Goal: Task Accomplishment & Management: Use online tool/utility

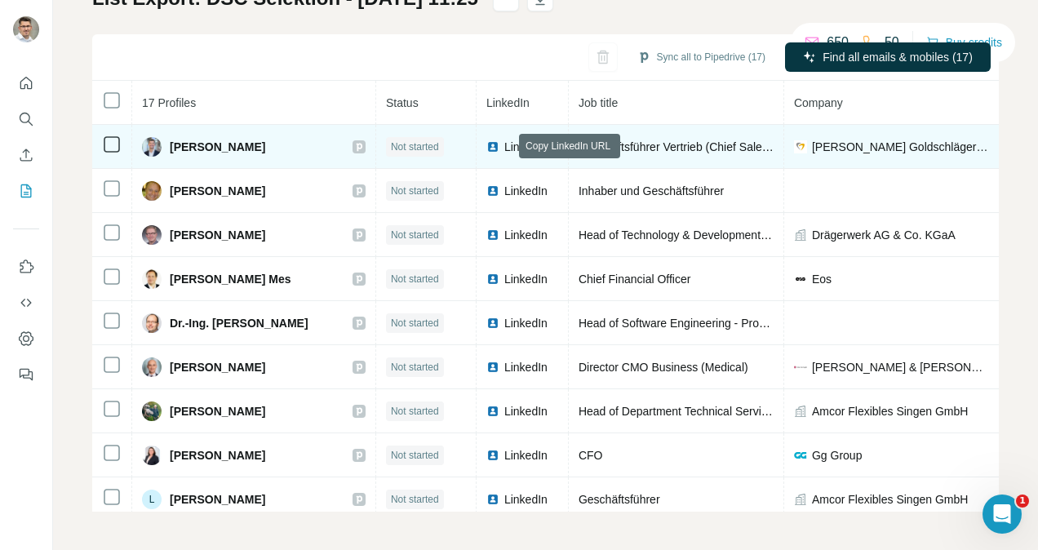
click at [545, 151] on icon at bounding box center [551, 146] width 13 height 13
click at [476, 148] on td "LinkedIn" at bounding box center [522, 147] width 92 height 44
click at [504, 148] on span "LinkedIn" at bounding box center [522, 147] width 36 height 16
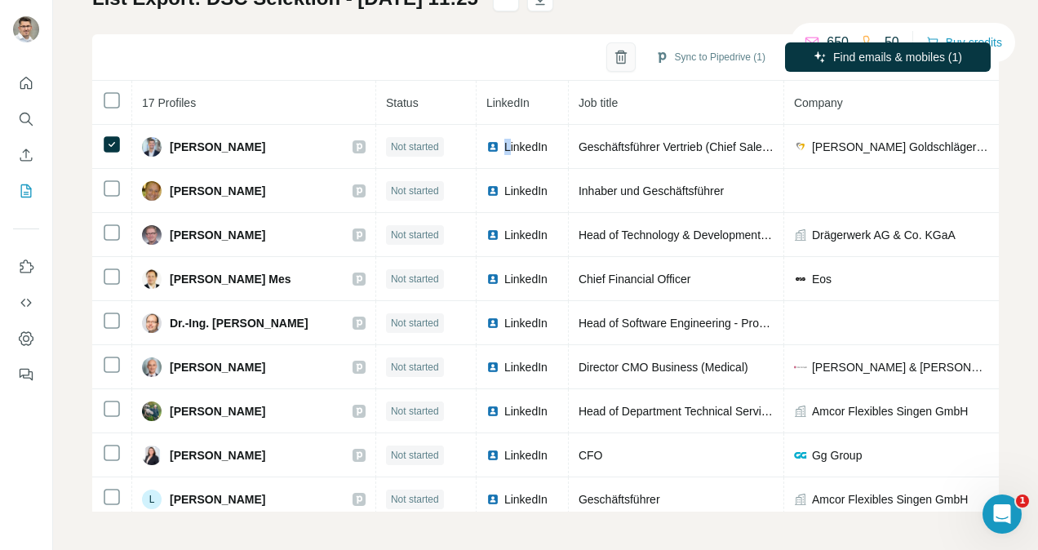
click at [613, 60] on icon "button" at bounding box center [621, 57] width 16 height 16
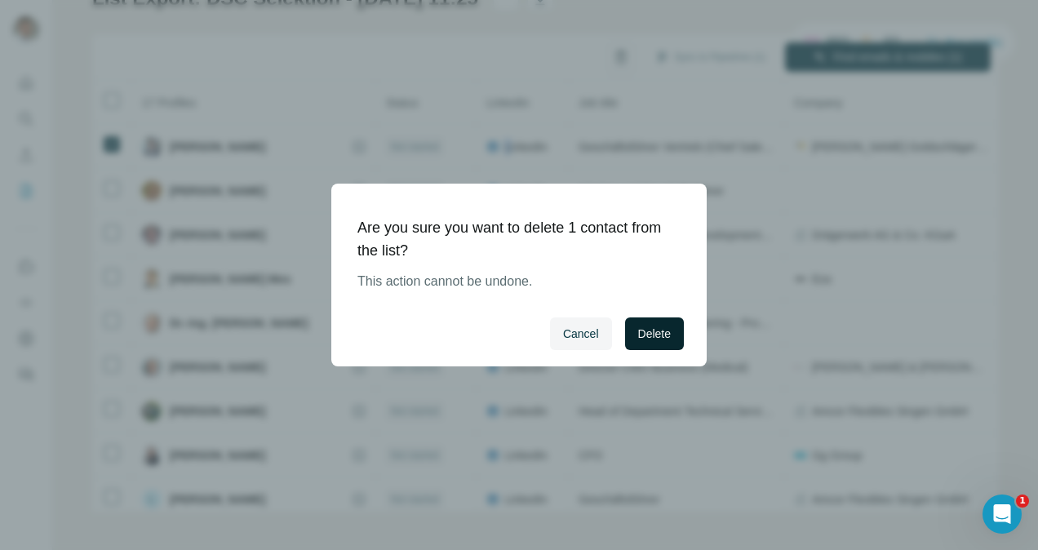
click at [649, 333] on span "Delete" at bounding box center [654, 333] width 33 height 16
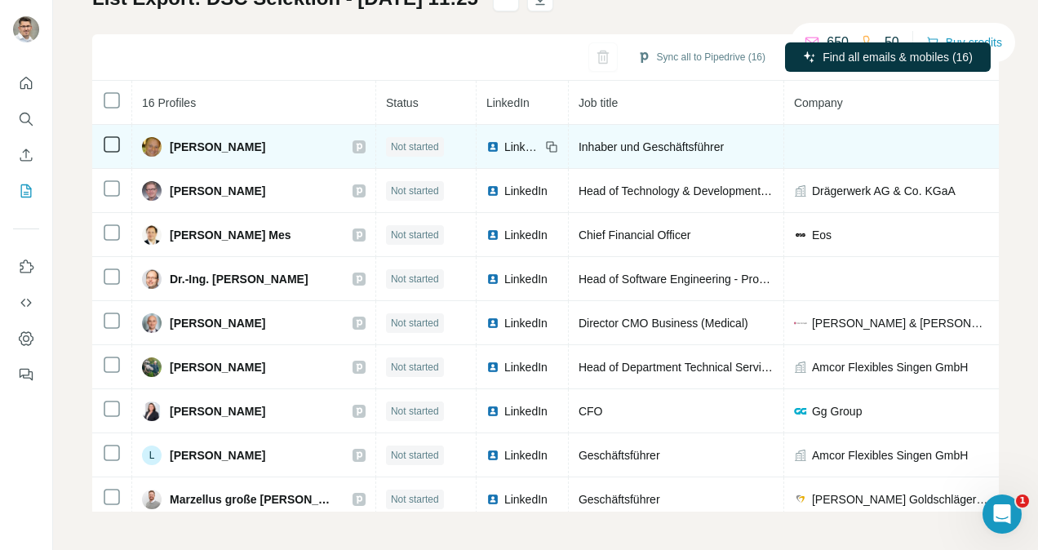
click at [504, 144] on span "LinkedIn" at bounding box center [522, 147] width 36 height 16
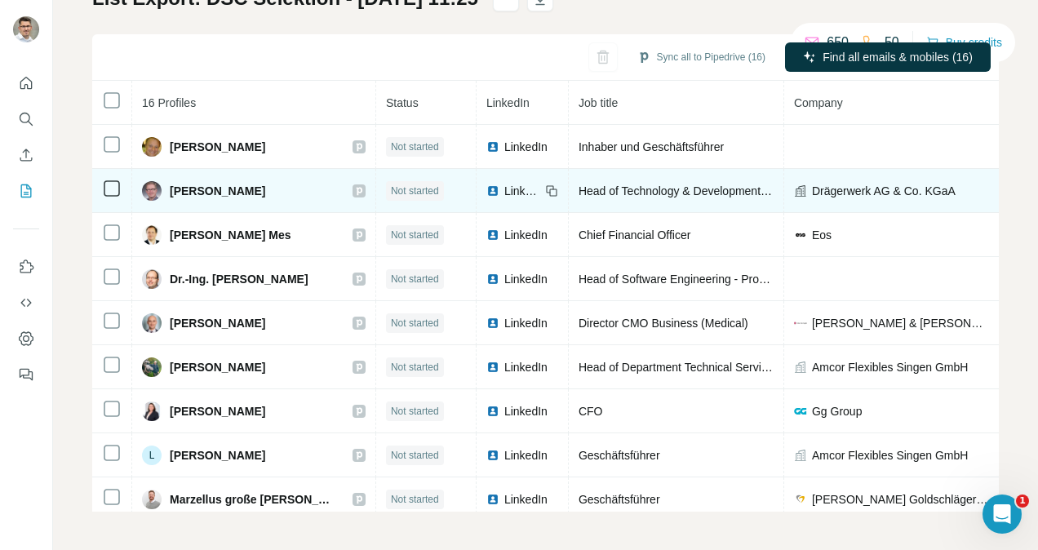
click at [504, 184] on span "LinkedIn" at bounding box center [522, 191] width 36 height 16
click at [504, 188] on span "LinkedIn" at bounding box center [522, 191] width 36 height 16
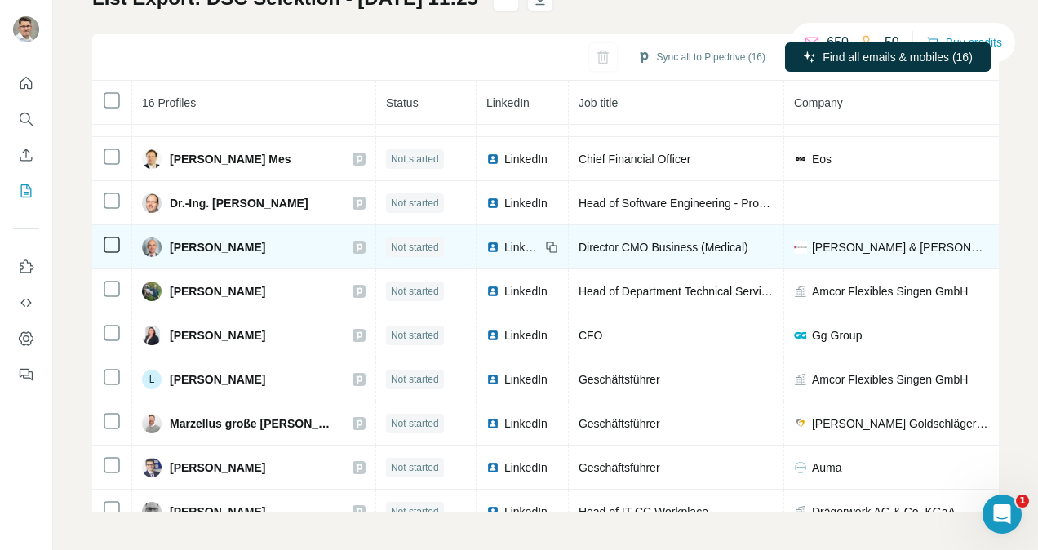
scroll to position [77, 0]
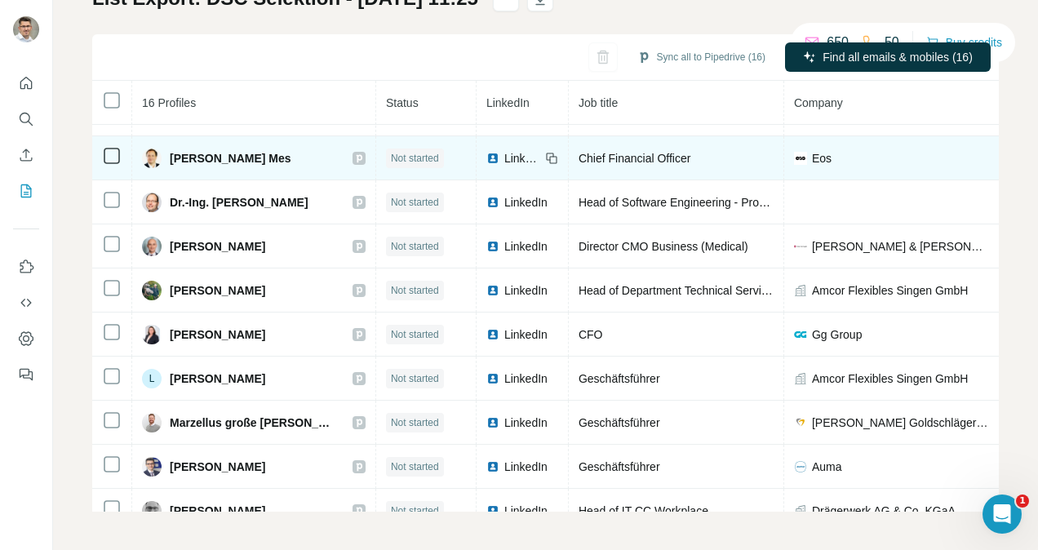
click at [504, 156] on span "LinkedIn" at bounding box center [522, 158] width 36 height 16
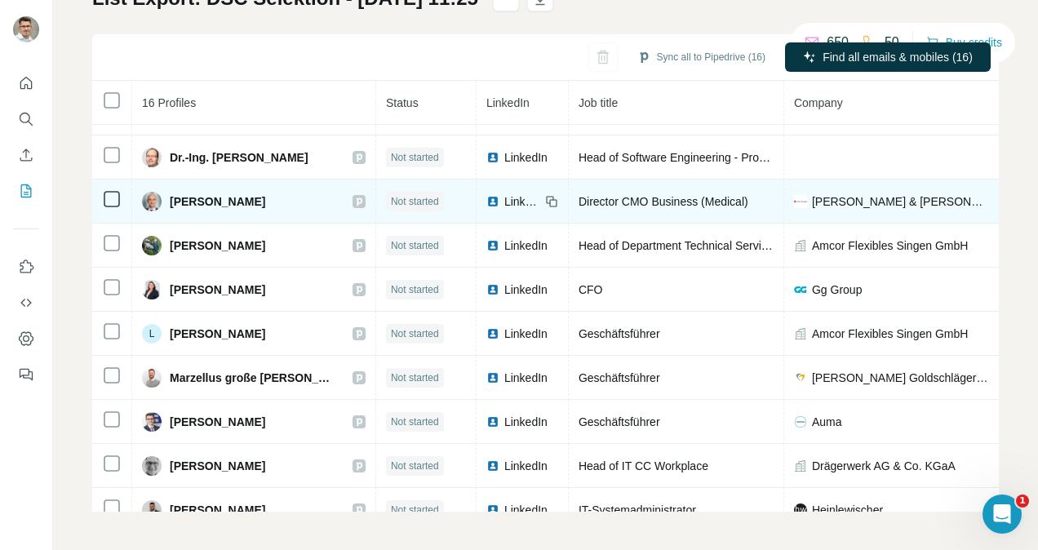
scroll to position [127, 0]
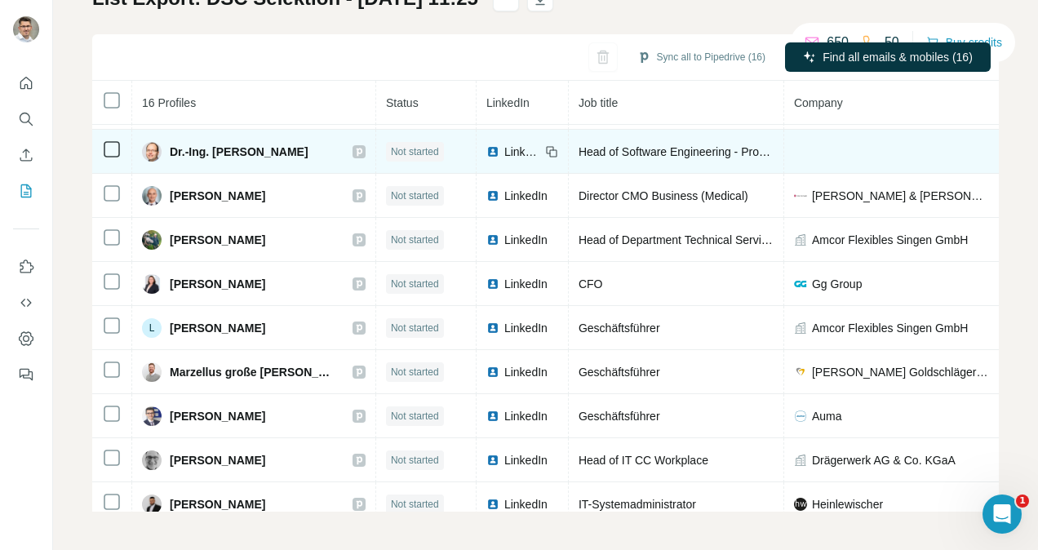
click at [504, 145] on span "LinkedIn" at bounding box center [522, 152] width 36 height 16
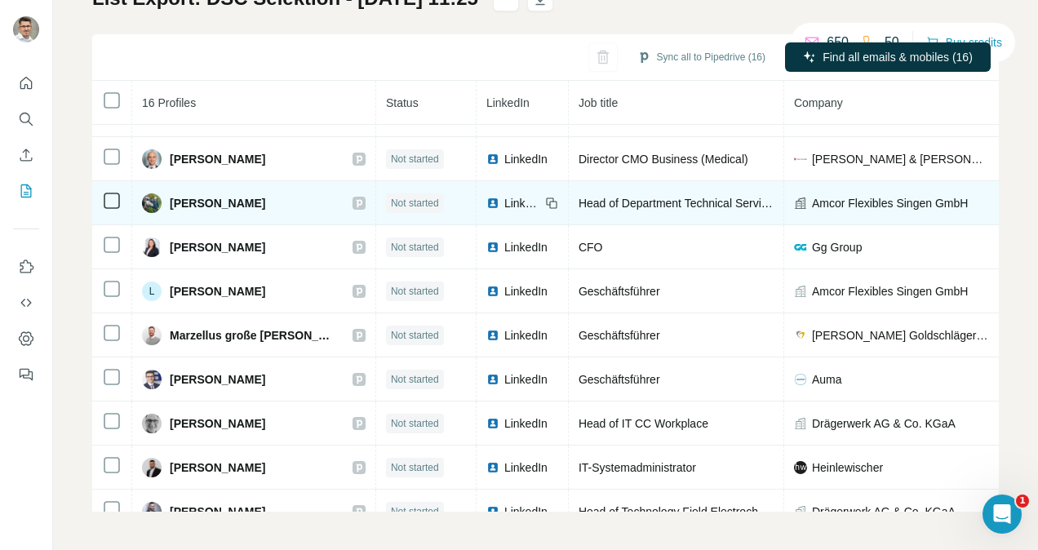
scroll to position [165, 0]
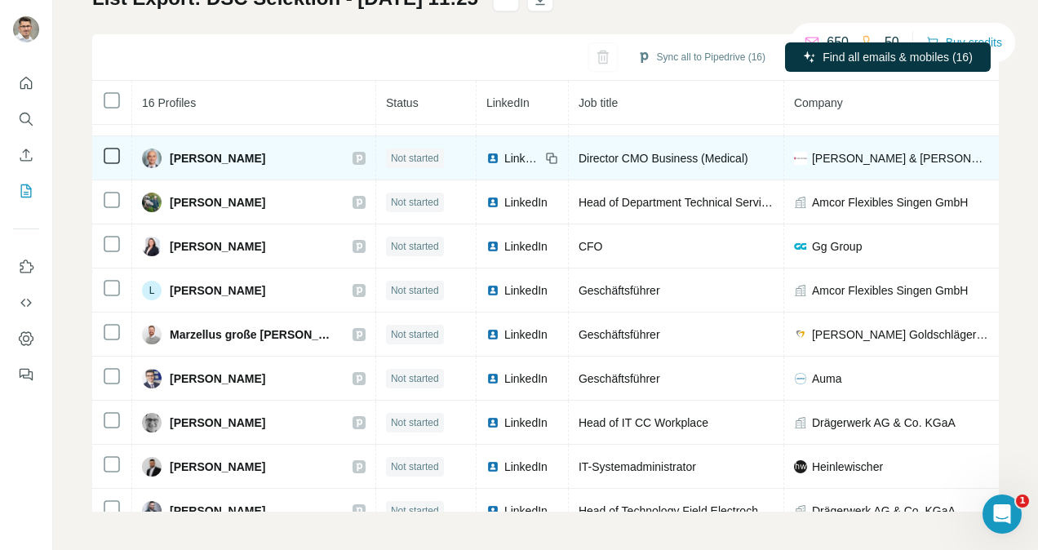
click at [504, 162] on span "LinkedIn" at bounding box center [522, 158] width 36 height 16
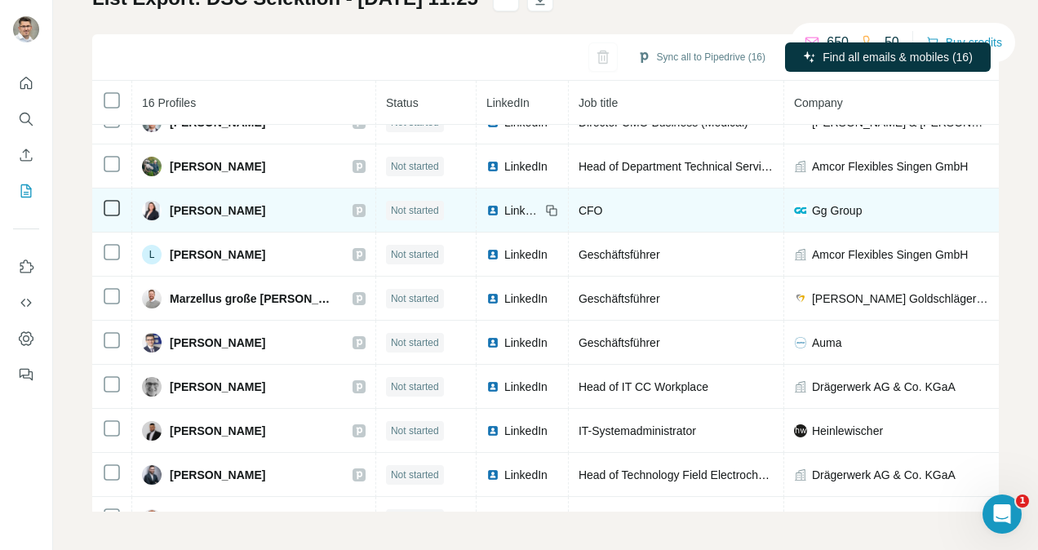
scroll to position [202, 0]
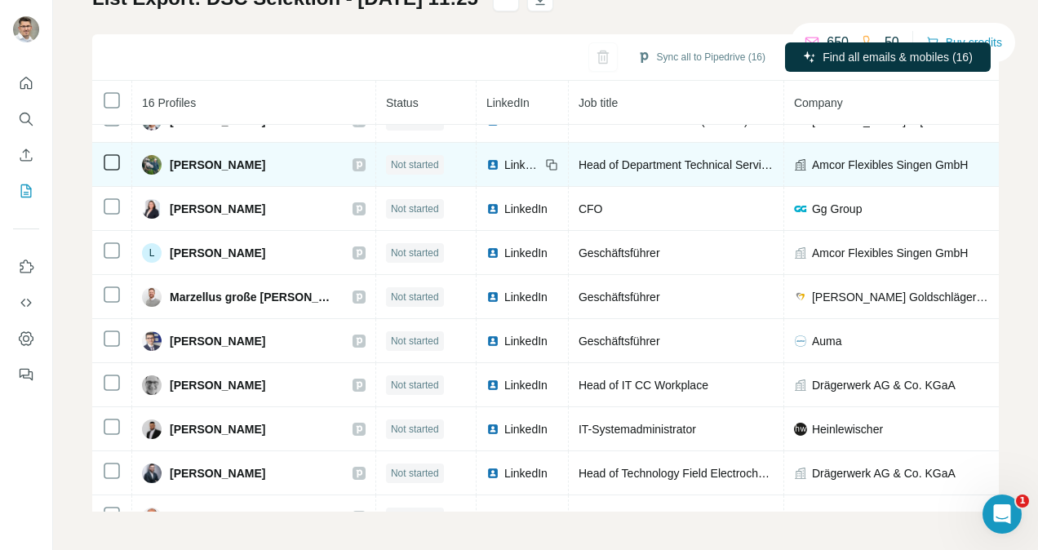
click at [504, 160] on span "LinkedIn" at bounding box center [522, 165] width 36 height 16
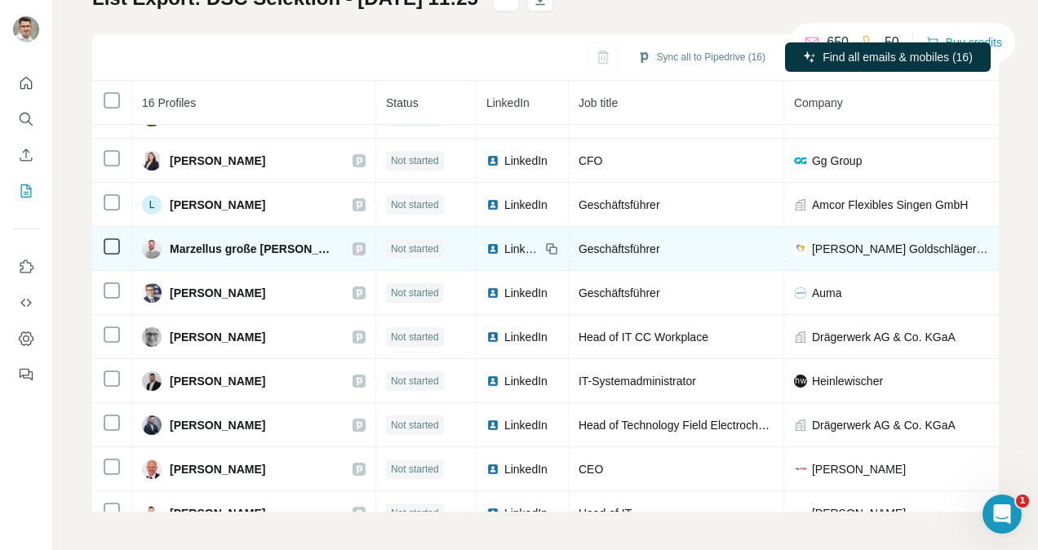
scroll to position [258, 0]
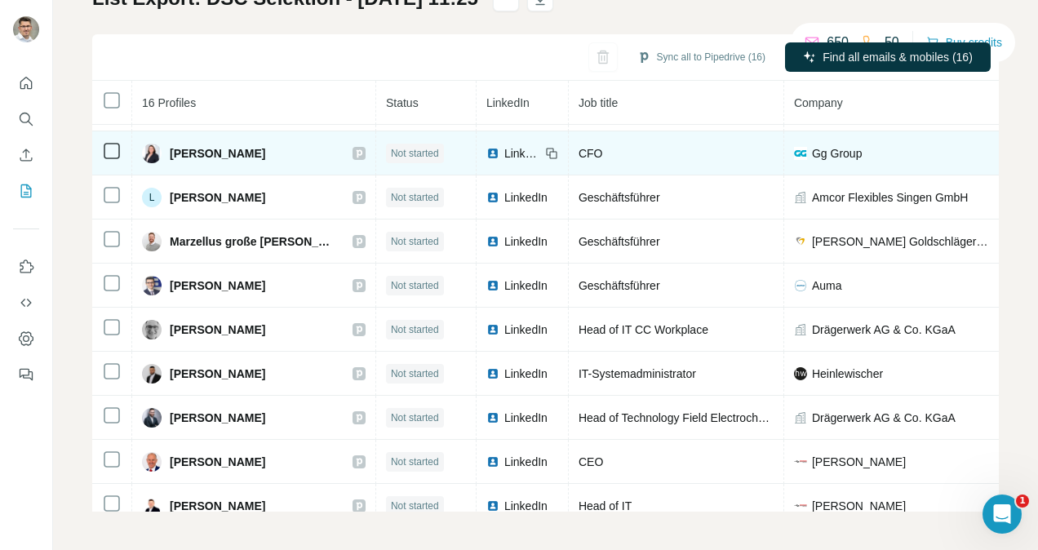
click at [504, 145] on span "LinkedIn" at bounding box center [522, 153] width 36 height 16
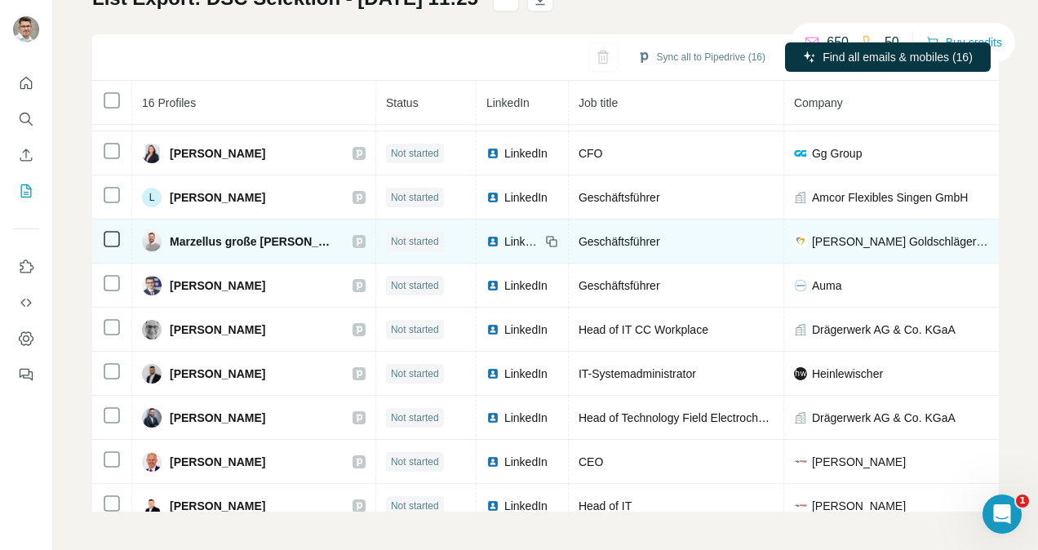
scroll to position [300, 0]
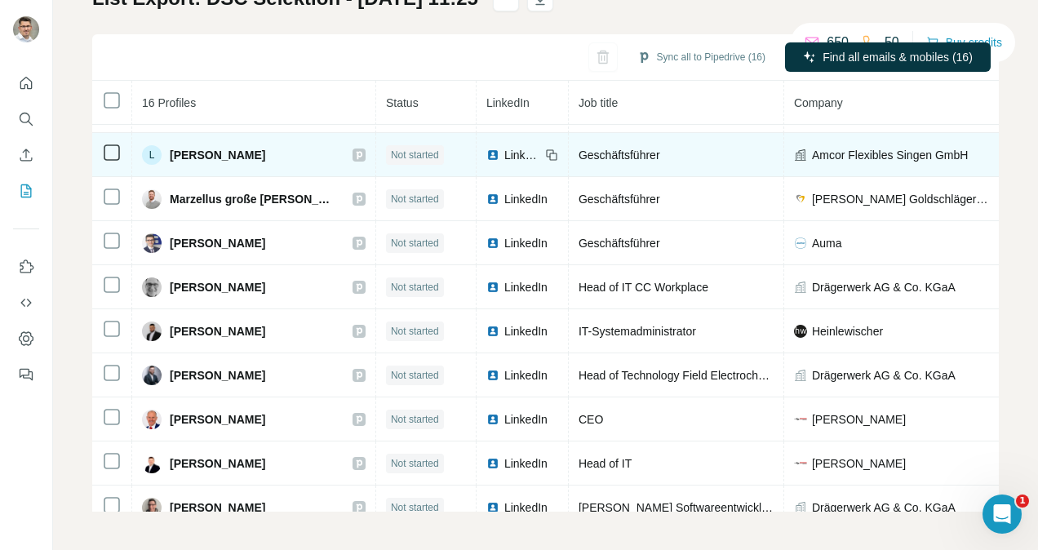
click at [504, 150] on span "LinkedIn" at bounding box center [522, 155] width 36 height 16
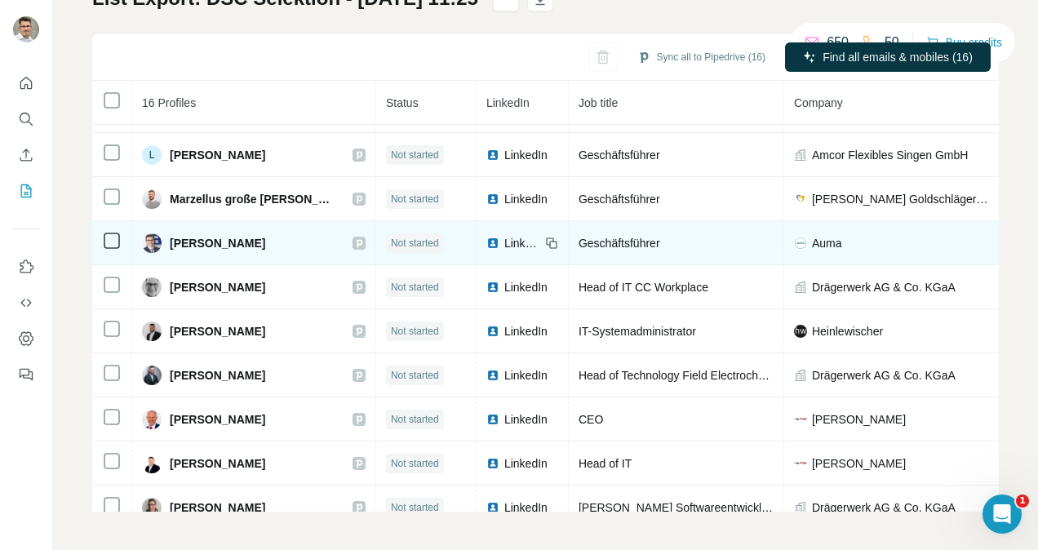
scroll to position [326, 0]
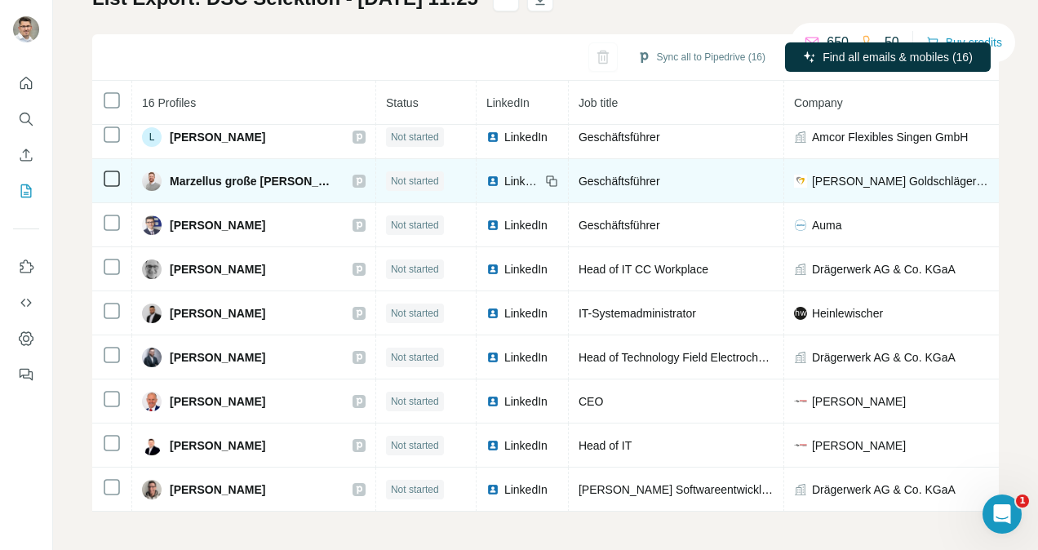
click at [504, 178] on span "LinkedIn" at bounding box center [522, 181] width 36 height 16
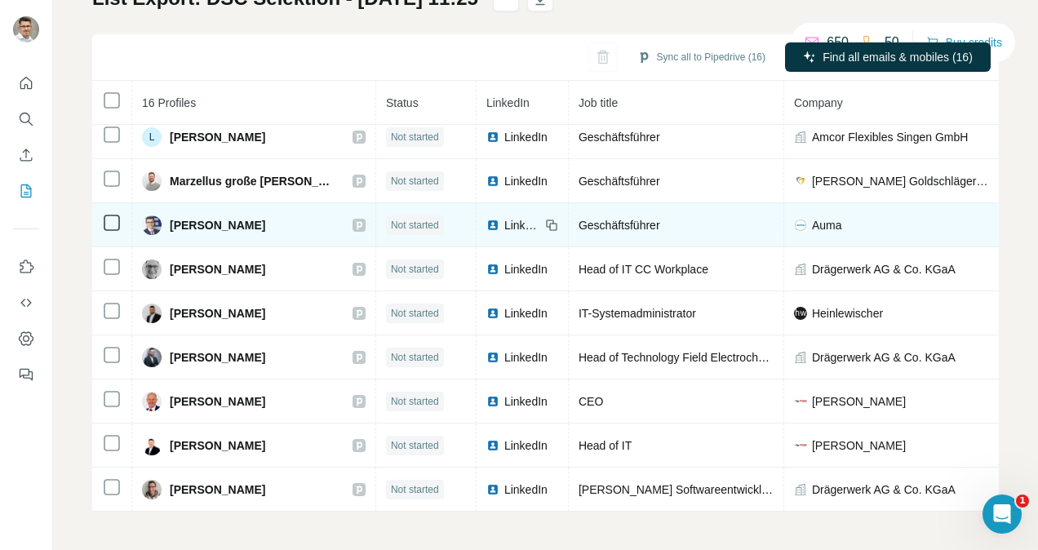
click at [504, 217] on span "LinkedIn" at bounding box center [522, 225] width 36 height 16
click at [103, 213] on icon at bounding box center [112, 223] width 20 height 20
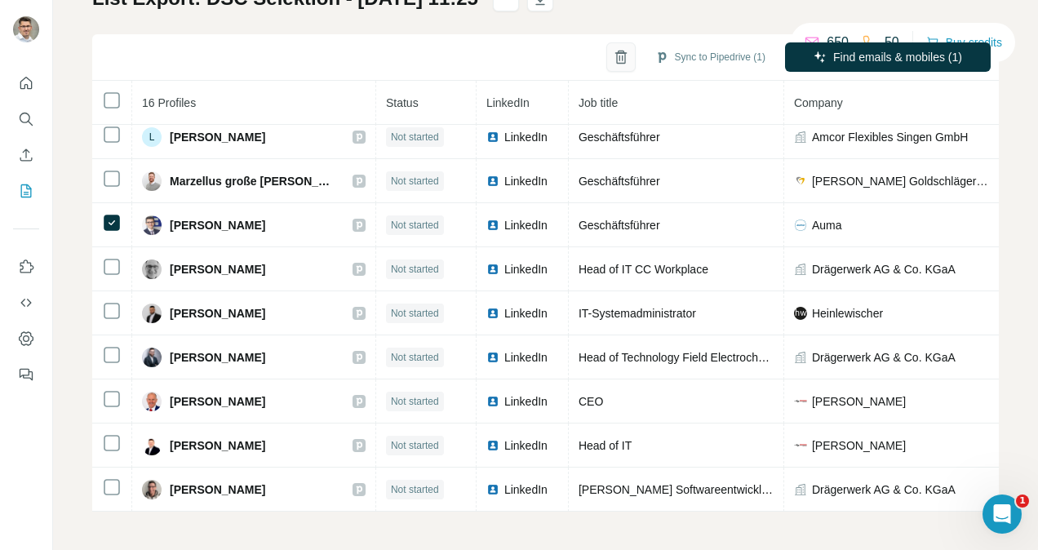
click at [606, 54] on button "button" at bounding box center [620, 56] width 29 height 29
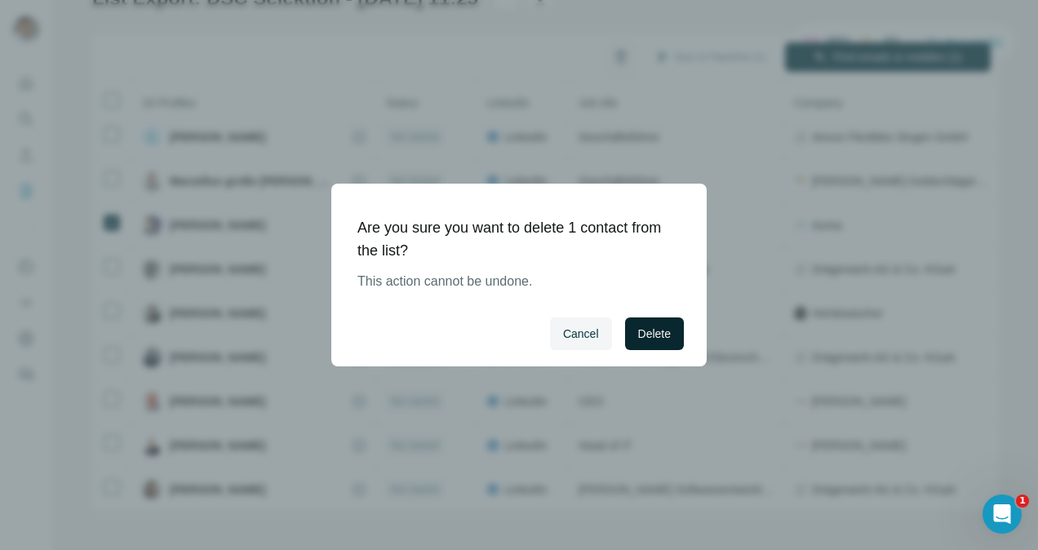
click at [643, 340] on span "Delete" at bounding box center [654, 333] width 33 height 16
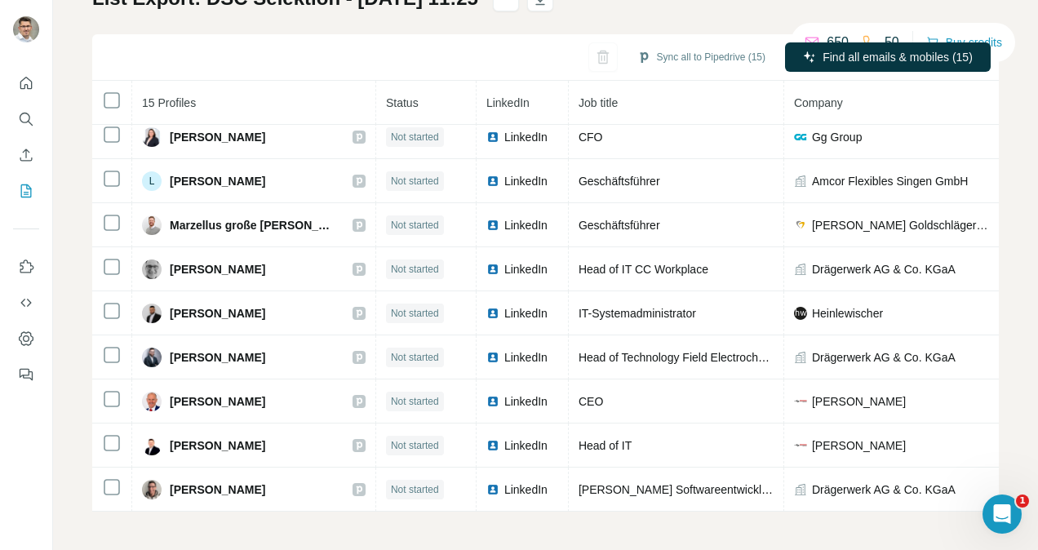
scroll to position [282, 0]
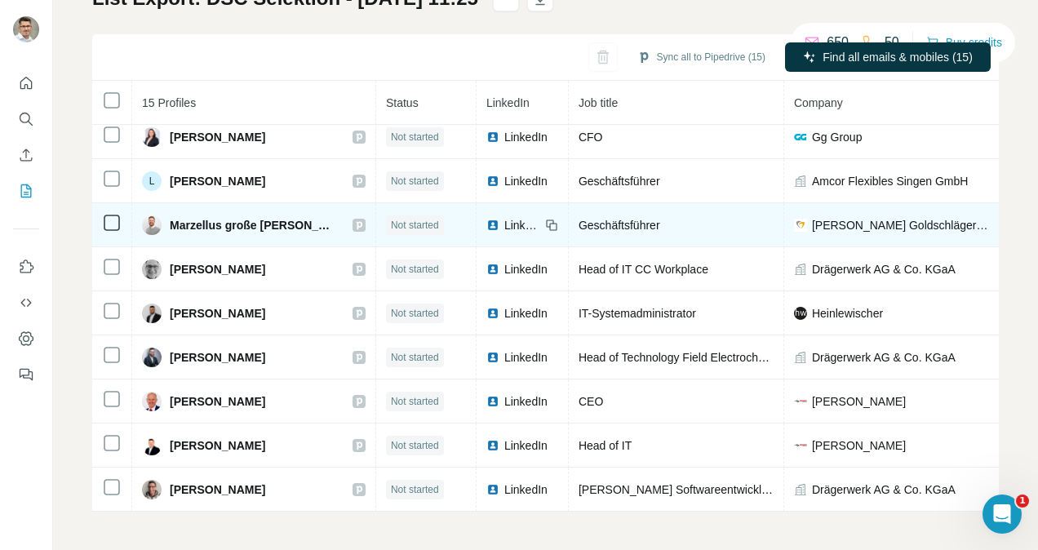
click at [504, 217] on span "LinkedIn" at bounding box center [522, 225] width 36 height 16
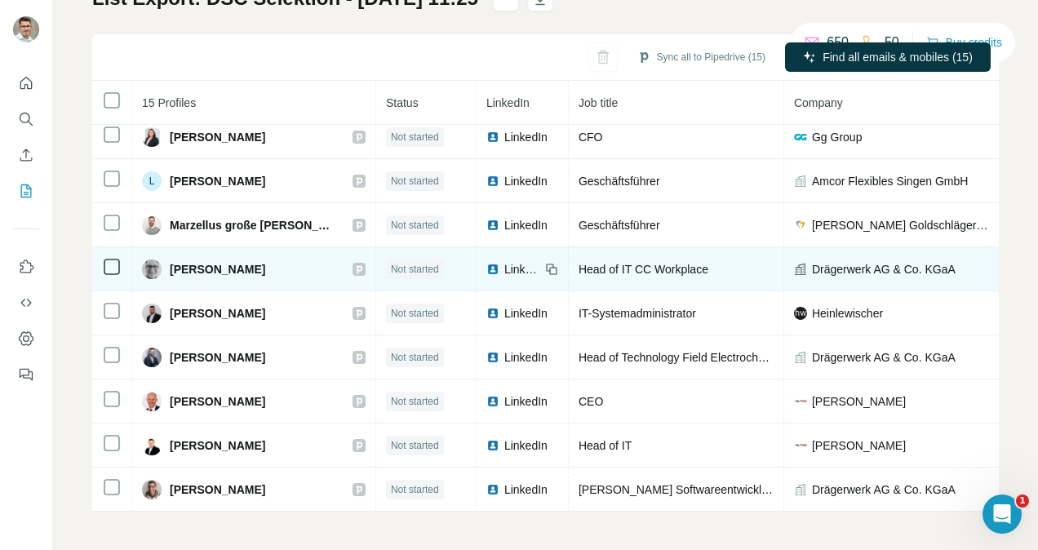
click at [504, 261] on span "LinkedIn" at bounding box center [522, 269] width 36 height 16
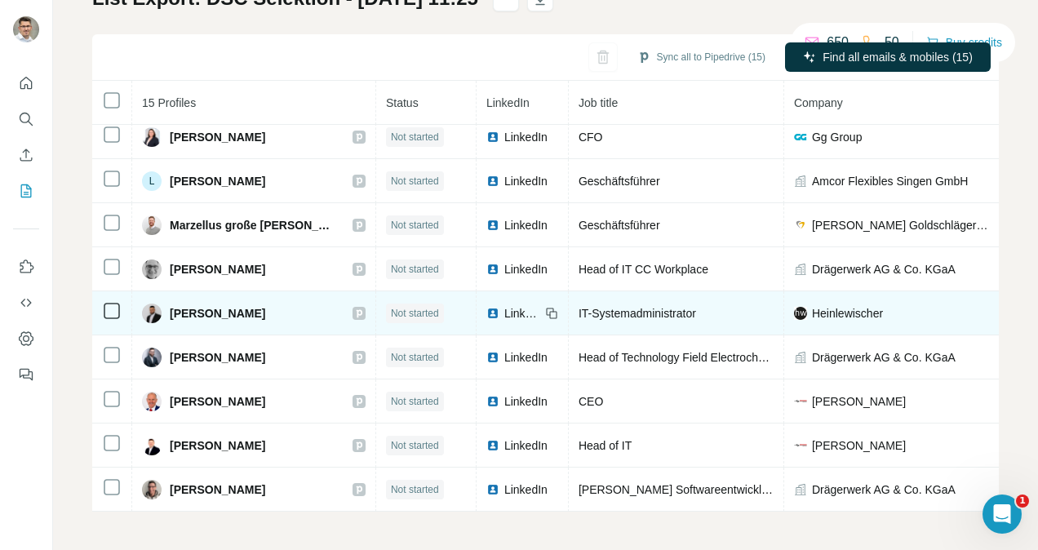
click at [504, 305] on span "LinkedIn" at bounding box center [522, 313] width 36 height 16
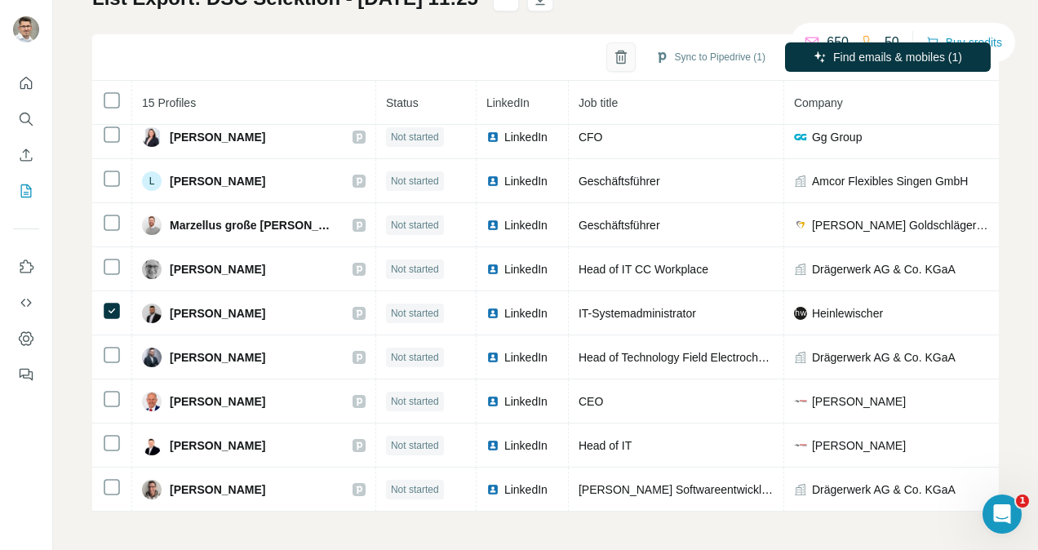
click at [613, 49] on icon "button" at bounding box center [621, 57] width 16 height 16
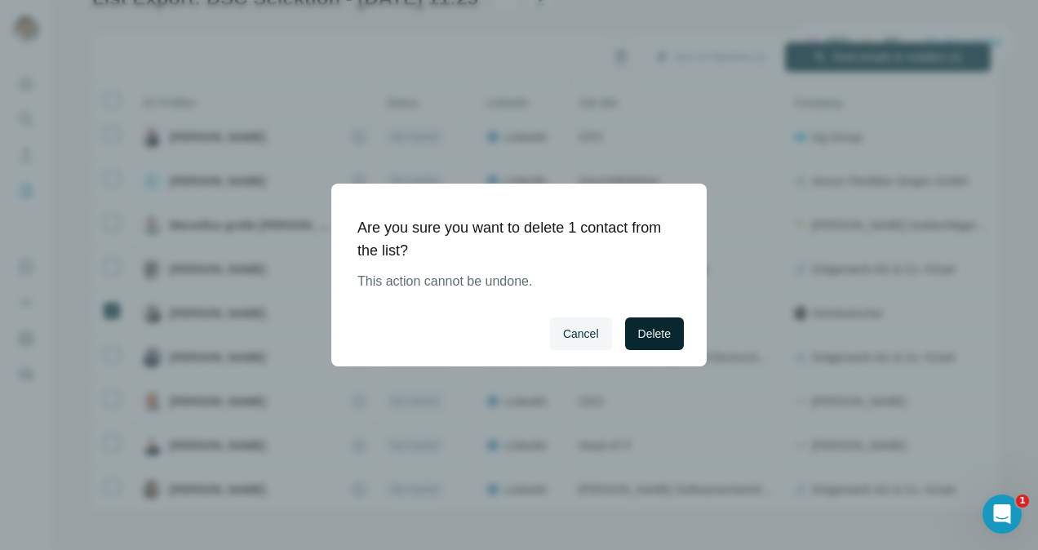
click at [653, 327] on span "Delete" at bounding box center [654, 333] width 33 height 16
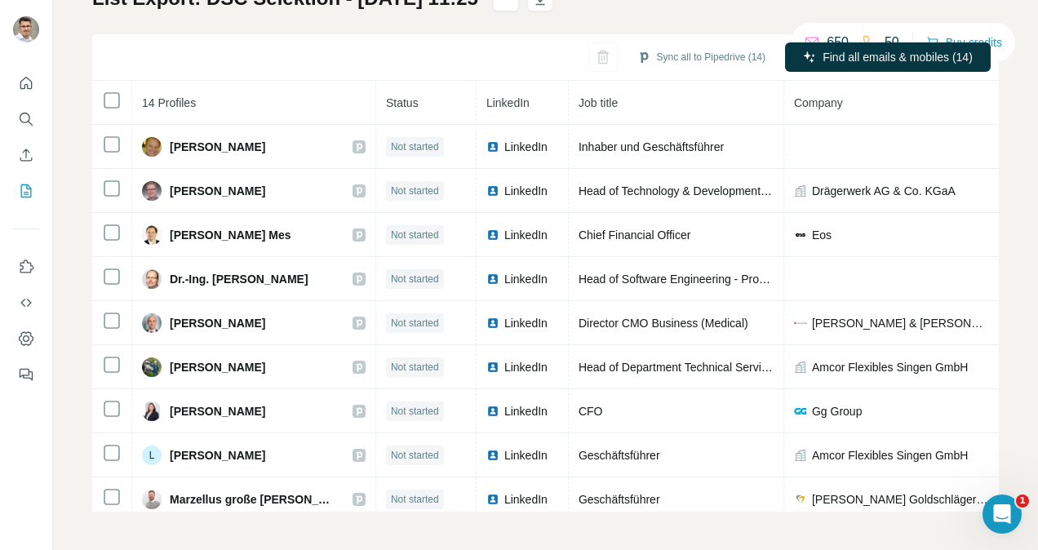
scroll to position [238, 0]
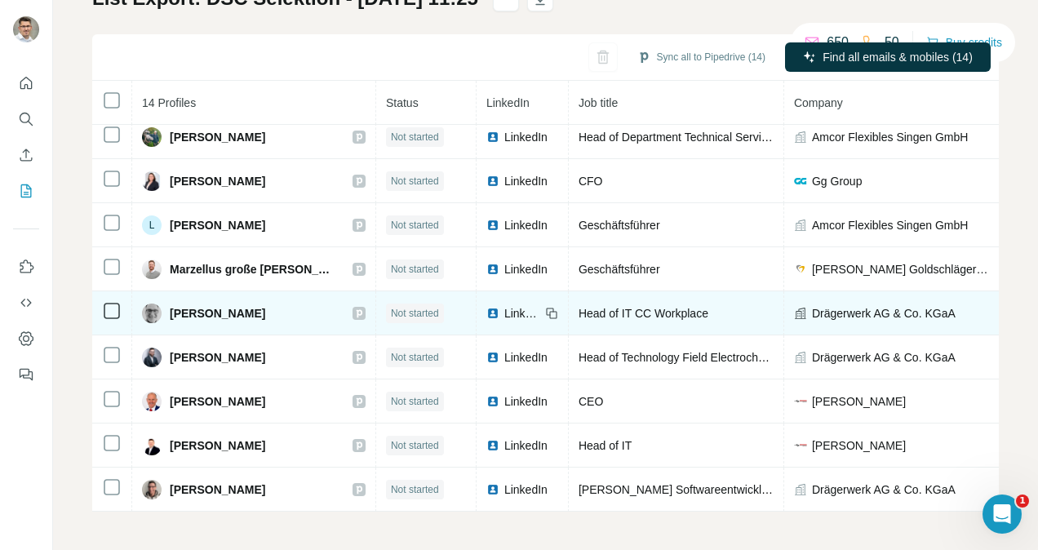
click at [504, 305] on span "LinkedIn" at bounding box center [522, 313] width 36 height 16
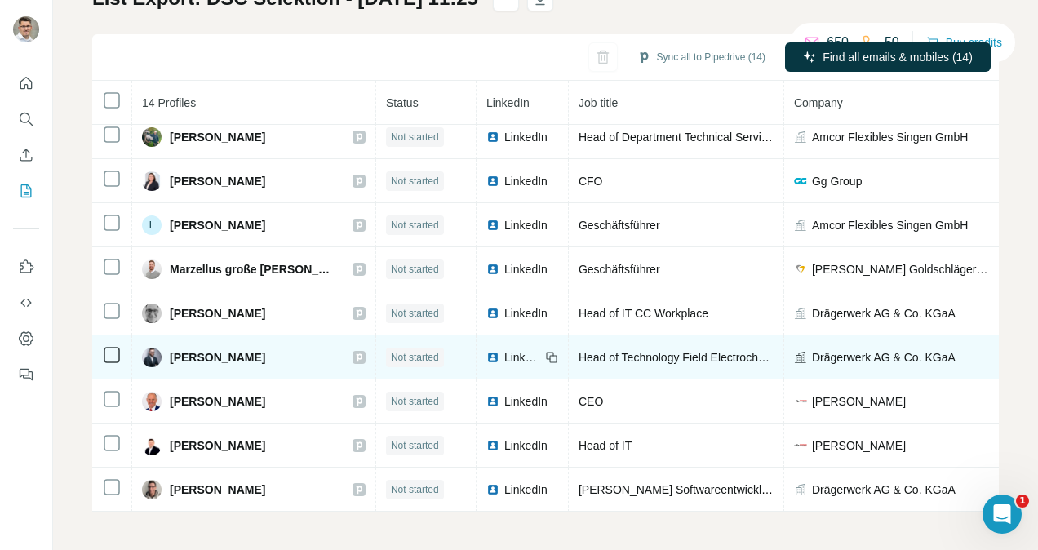
click at [504, 349] on span "LinkedIn" at bounding box center [522, 357] width 36 height 16
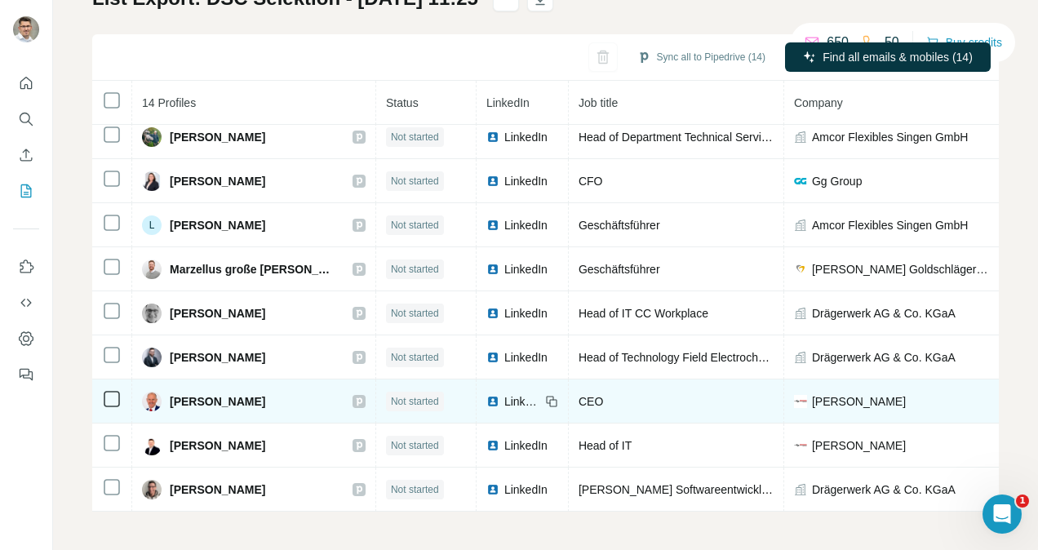
click at [504, 393] on span "LinkedIn" at bounding box center [522, 401] width 36 height 16
click at [486, 394] on div "LinkedIn" at bounding box center [513, 401] width 54 height 16
click at [504, 393] on span "LinkedIn" at bounding box center [522, 401] width 36 height 16
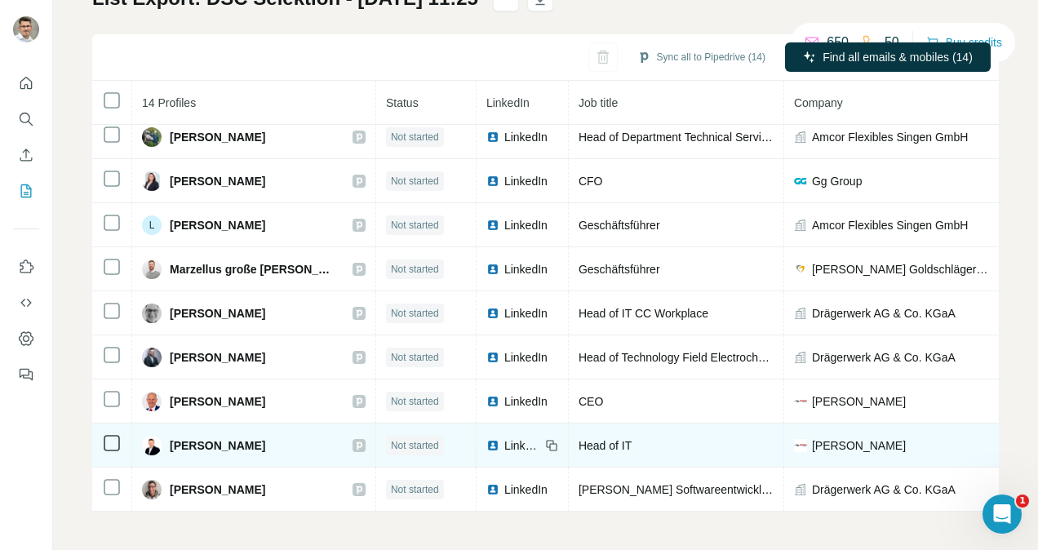
click at [504, 439] on span "LinkedIn" at bounding box center [522, 445] width 36 height 16
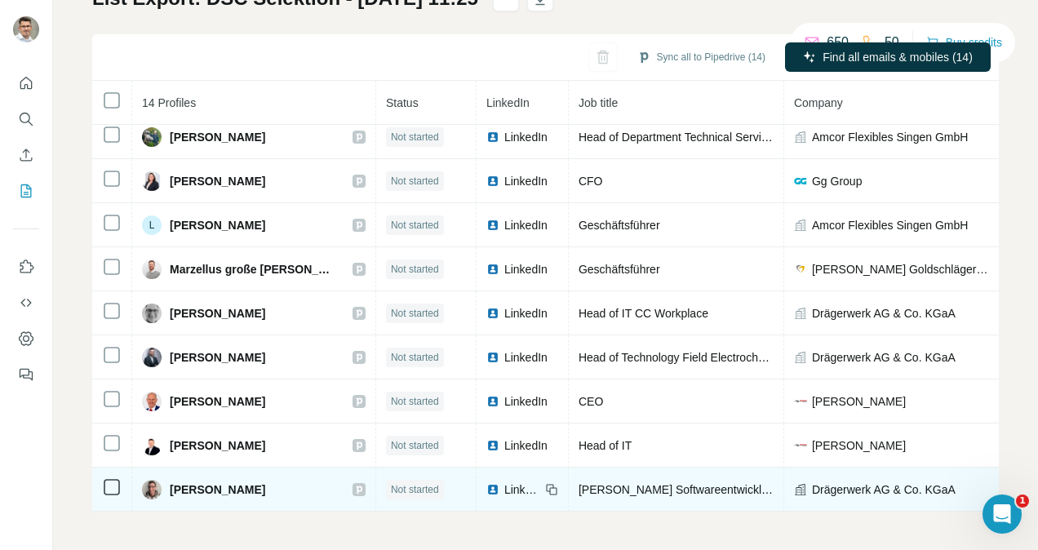
click at [504, 481] on span "LinkedIn" at bounding box center [522, 489] width 36 height 16
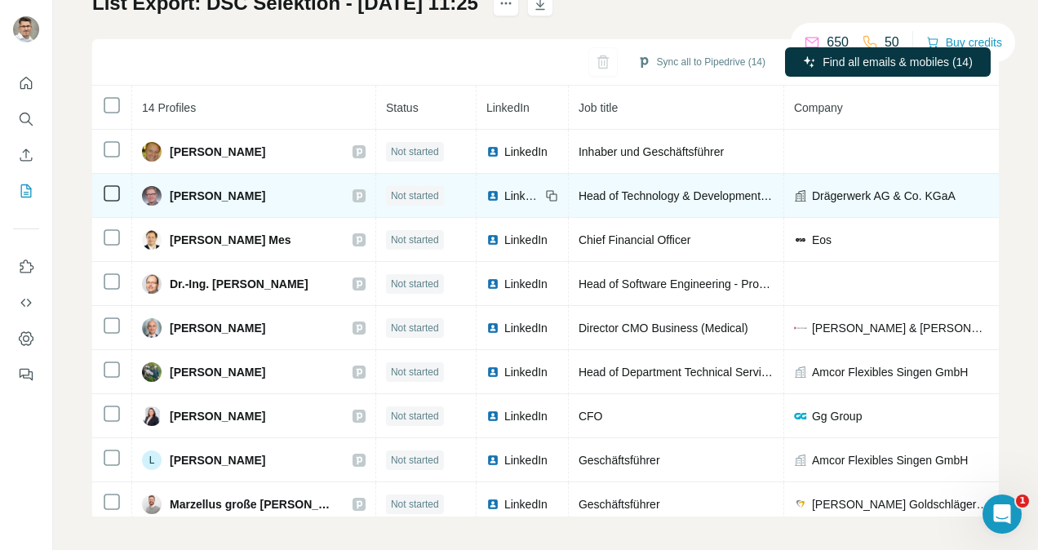
scroll to position [134, 0]
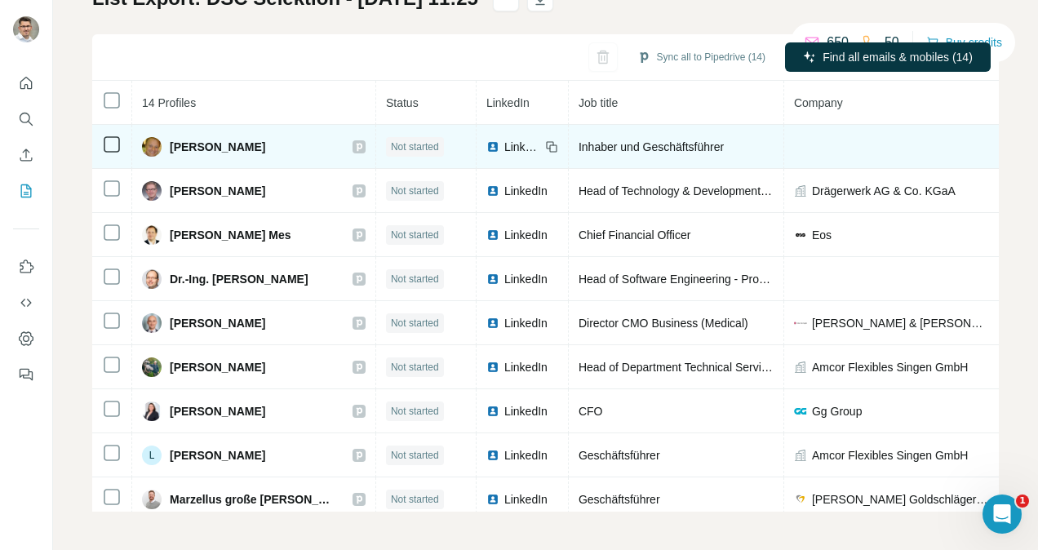
click at [504, 147] on span "LinkedIn" at bounding box center [522, 147] width 36 height 16
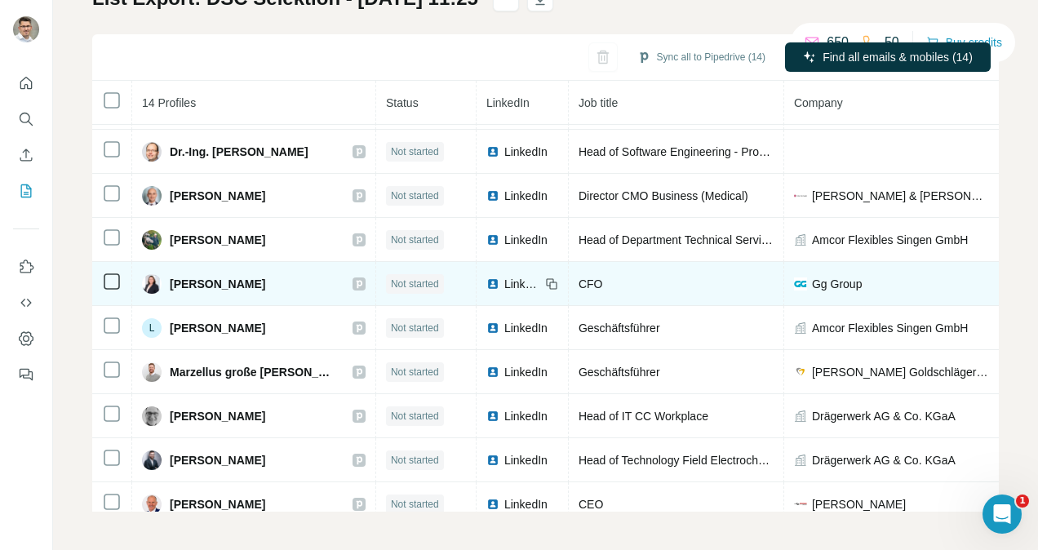
scroll to position [126, 0]
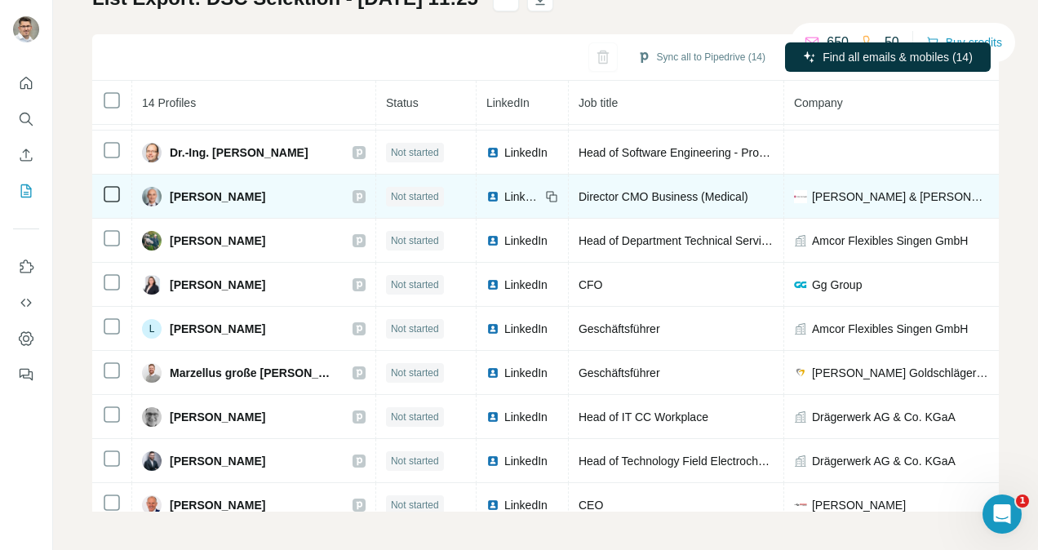
drag, startPoint x: 268, startPoint y: 190, endPoint x: 168, endPoint y: 197, distance: 99.8
click at [168, 197] on div "[PERSON_NAME]" at bounding box center [253, 197] width 223 height 20
copy span "[PERSON_NAME]"
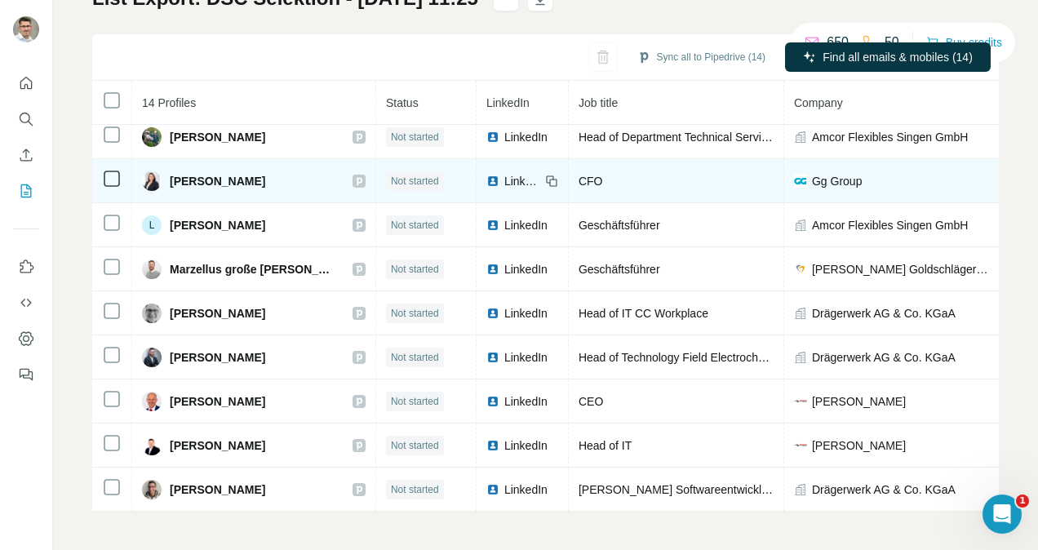
scroll to position [238, 0]
click at [504, 179] on span "LinkedIn" at bounding box center [522, 181] width 36 height 16
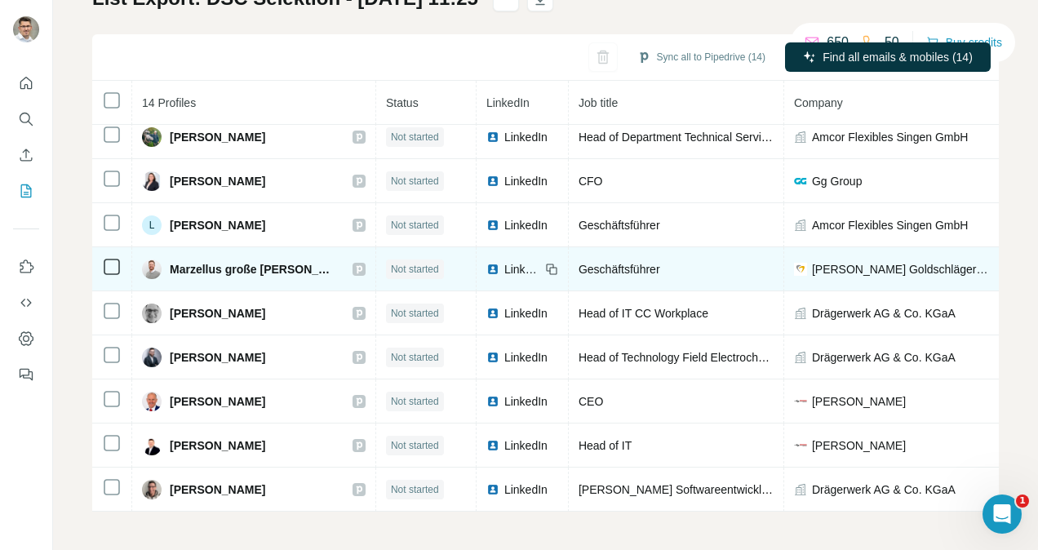
click at [504, 261] on span "LinkedIn" at bounding box center [522, 269] width 36 height 16
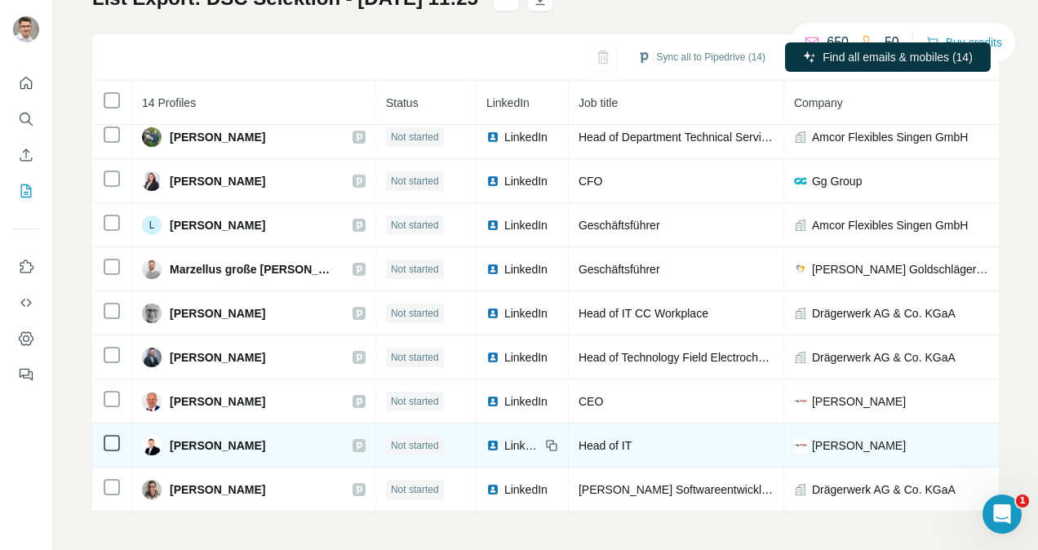
drag, startPoint x: 265, startPoint y: 436, endPoint x: 171, endPoint y: 437, distance: 93.8
click at [171, 437] on div "[PERSON_NAME]" at bounding box center [253, 446] width 223 height 20
copy span "[PERSON_NAME]"
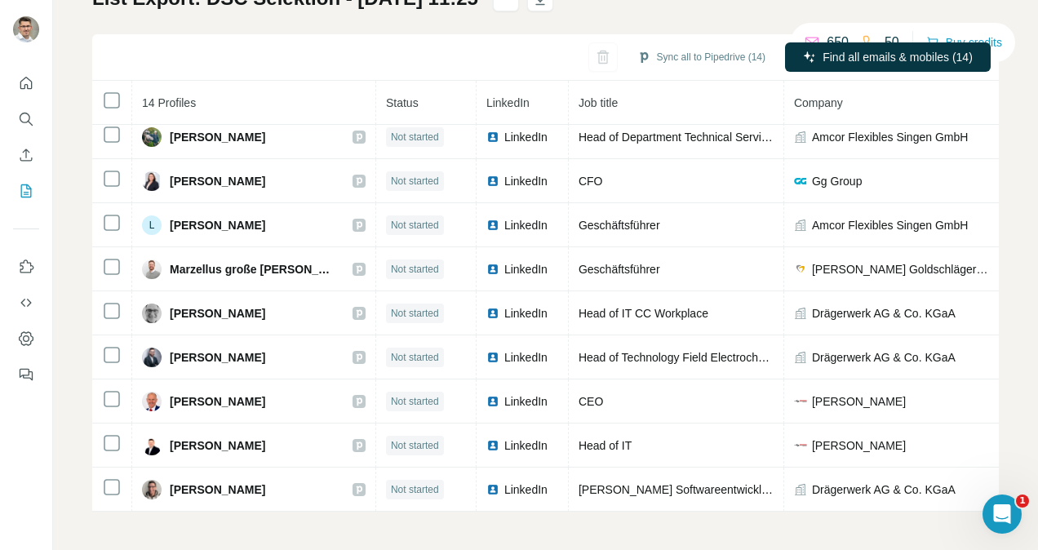
click at [585, 49] on div "Sync all to Pipedrive (14) Find all emails & mobiles (14)" at bounding box center [545, 57] width 906 height 46
click at [577, 60] on div "Sync all to Pipedrive (14) Find all emails & mobiles (14)" at bounding box center [545, 57] width 906 height 46
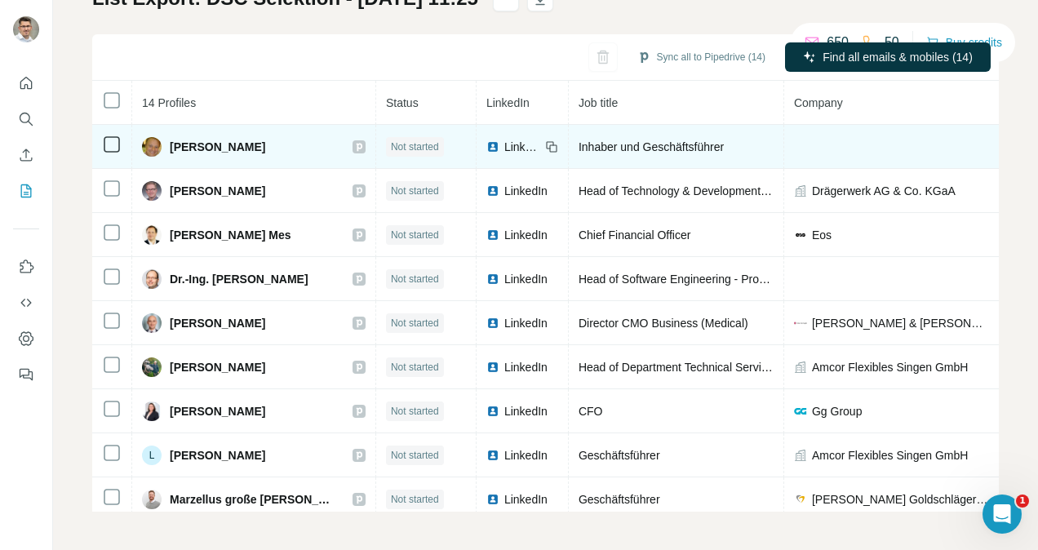
scroll to position [0, 0]
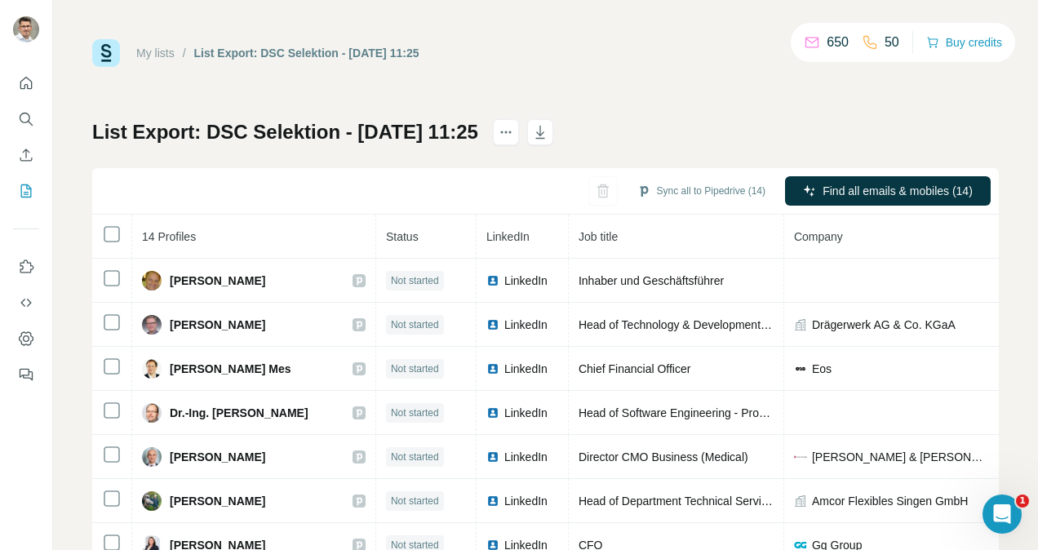
click at [582, 189] on div "Sync all to Pipedrive (14) Find all emails & mobiles (14)" at bounding box center [545, 191] width 906 height 46
